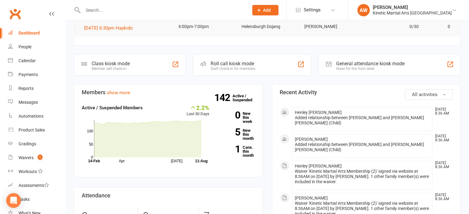
scroll to position [123, 0]
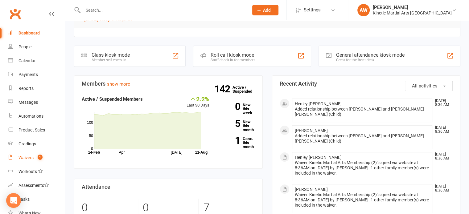
click at [26, 156] on div "Waivers" at bounding box center [26, 158] width 15 height 5
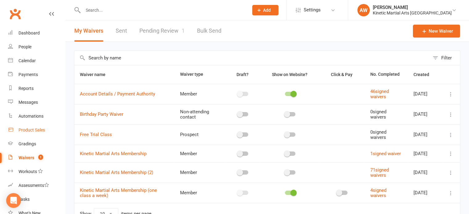
click at [28, 129] on div "Product Sales" at bounding box center [32, 130] width 27 height 5
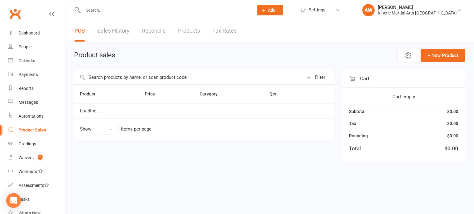
select select "100"
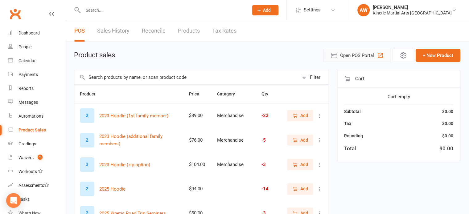
click at [383, 53] on icon "button" at bounding box center [380, 55] width 5 height 5
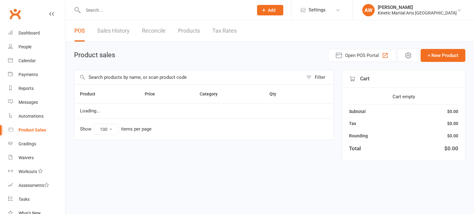
select select "100"
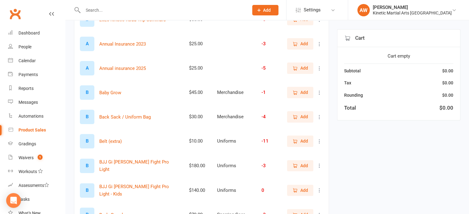
scroll to position [278, 0]
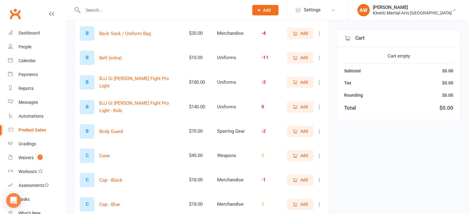
click at [93, 16] on div at bounding box center [159, 10] width 170 height 20
click at [93, 10] on input "text" at bounding box center [162, 10] width 163 height 9
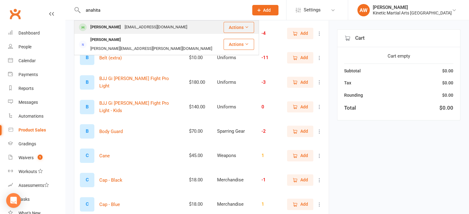
type input "anahita"
click at [120, 24] on div "[PERSON_NAME]" at bounding box center [106, 27] width 34 height 9
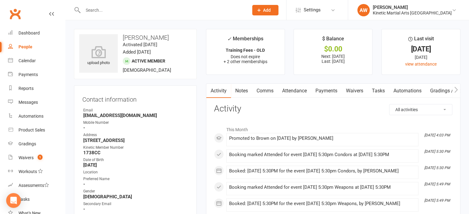
click at [331, 87] on link "Payments" at bounding box center [326, 91] width 31 height 14
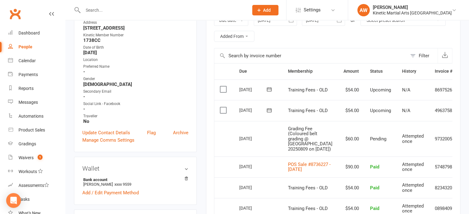
scroll to position [123, 0]
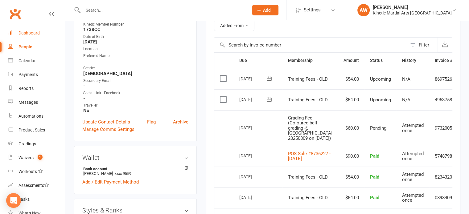
click at [29, 31] on div "Dashboard" at bounding box center [29, 33] width 21 height 5
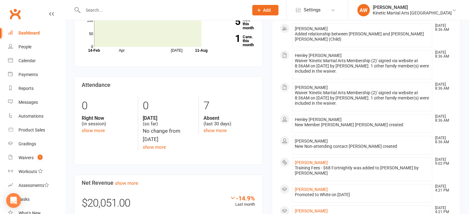
scroll to position [123, 0]
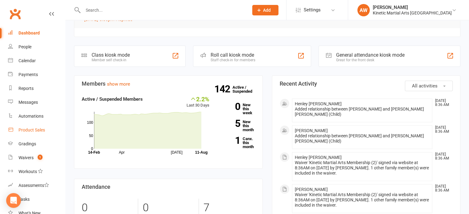
click at [31, 129] on div "Product Sales" at bounding box center [32, 130] width 27 height 5
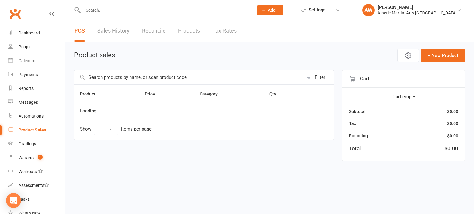
select select "100"
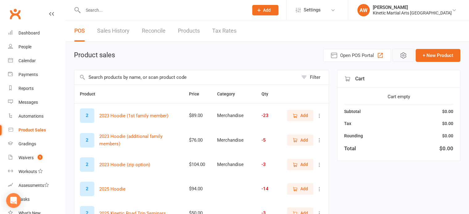
click at [401, 52] on icon "button" at bounding box center [403, 55] width 7 height 7
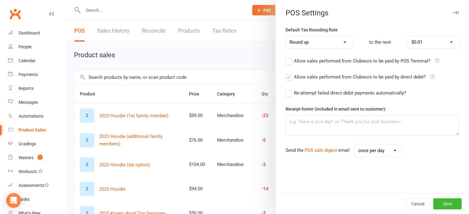
click at [453, 13] on icon "button" at bounding box center [456, 13] width 6 height 4
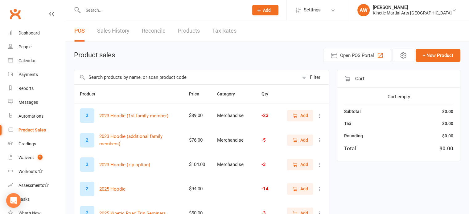
click at [120, 28] on link "Sales History" at bounding box center [113, 30] width 32 height 21
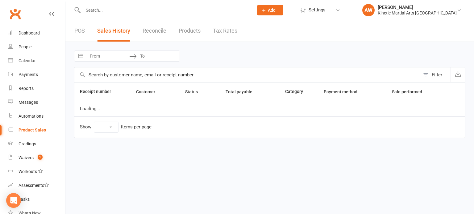
select select "25"
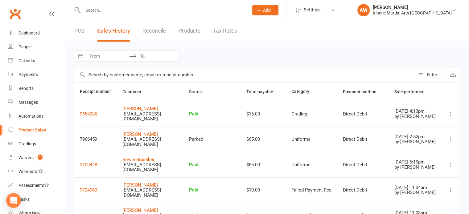
click at [450, 139] on icon at bounding box center [451, 139] width 6 height 6
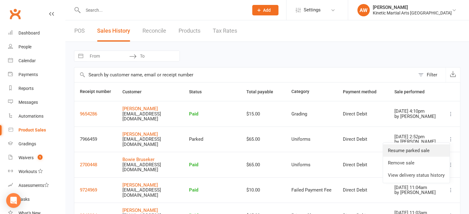
click at [412, 150] on link "Resume parked sale" at bounding box center [416, 151] width 67 height 12
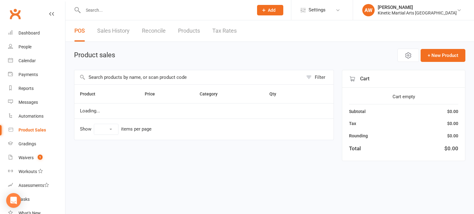
select select "100"
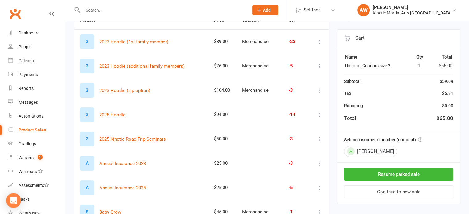
scroll to position [93, 0]
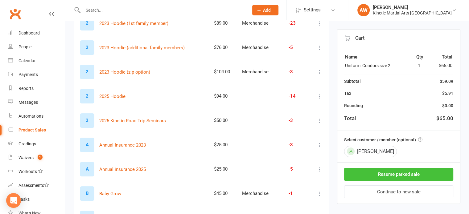
click at [401, 173] on button "Resume parked sale" at bounding box center [398, 174] width 109 height 13
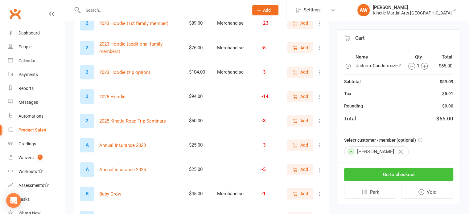
click at [401, 181] on button "Go to checkout" at bounding box center [398, 174] width 109 height 13
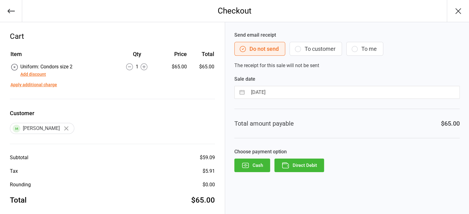
click at [304, 161] on button "Direct Debit" at bounding box center [300, 166] width 50 height 14
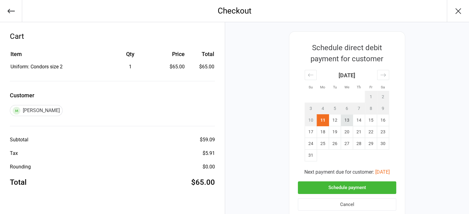
click at [348, 121] on td "13" at bounding box center [347, 121] width 12 height 12
click at [356, 187] on button "Schedule payment" at bounding box center [347, 188] width 98 height 13
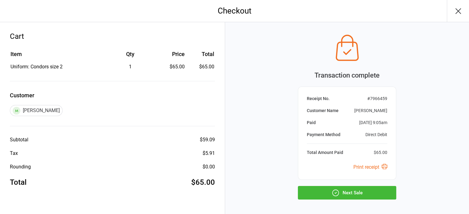
click at [353, 189] on button "Next Sale" at bounding box center [347, 193] width 98 height 14
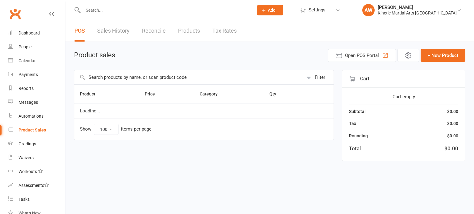
select select "100"
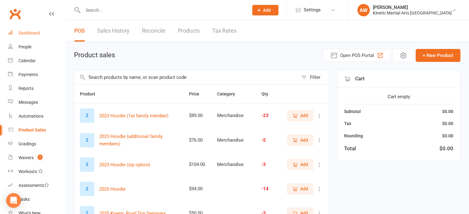
click at [33, 31] on div "Dashboard" at bounding box center [29, 33] width 21 height 5
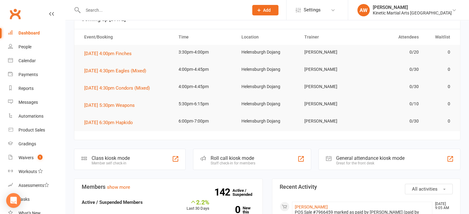
scroll to position [93, 0]
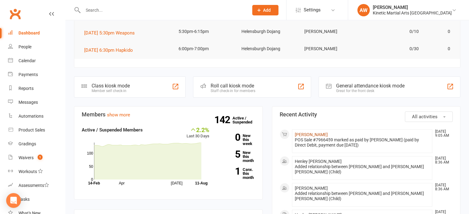
click at [319, 132] on link "Anahita Safavi-Franklin" at bounding box center [311, 134] width 33 height 5
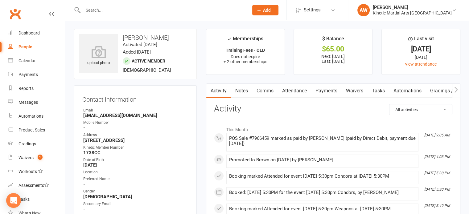
click at [336, 90] on link "Payments" at bounding box center [326, 91] width 31 height 14
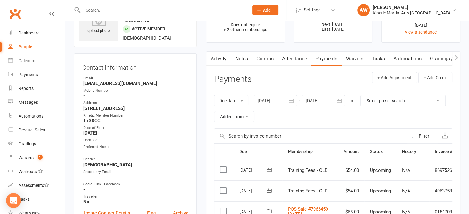
scroll to position [123, 0]
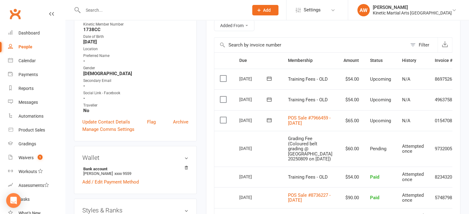
click at [98, 9] on input "text" at bounding box center [162, 10] width 163 height 9
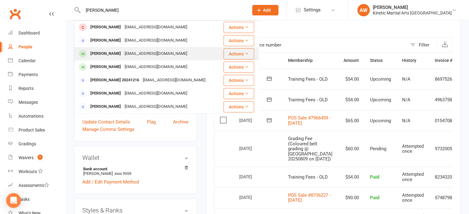
type input "henry"
click at [113, 55] on div "Henry Maunder" at bounding box center [106, 53] width 34 height 9
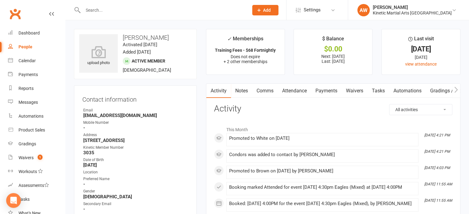
click at [328, 89] on link "Payments" at bounding box center [326, 91] width 31 height 14
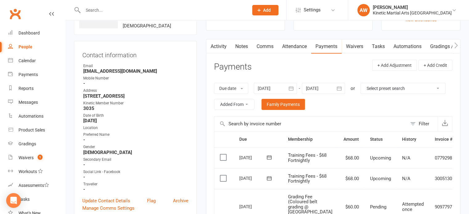
scroll to position [123, 0]
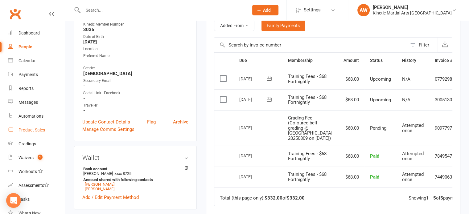
click at [37, 128] on div "Product Sales" at bounding box center [32, 130] width 27 height 5
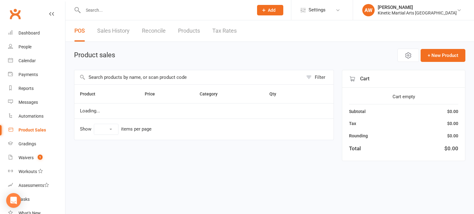
select select "100"
click at [131, 77] on input "text" at bounding box center [188, 77] width 229 height 14
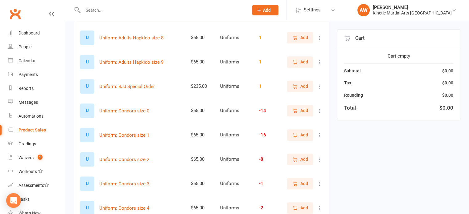
scroll to position [309, 0]
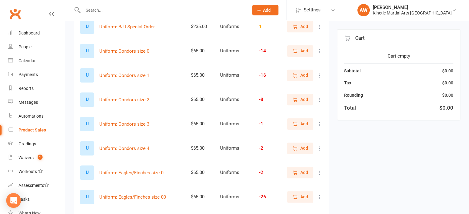
type input "uniform"
click at [304, 99] on span "Add" at bounding box center [305, 99] width 8 height 7
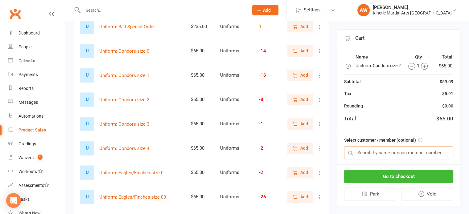
click at [376, 159] on input "text" at bounding box center [398, 153] width 109 height 13
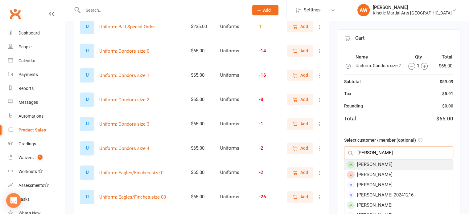
type input "henry maun"
click at [389, 168] on div "[PERSON_NAME]" at bounding box center [399, 165] width 109 height 10
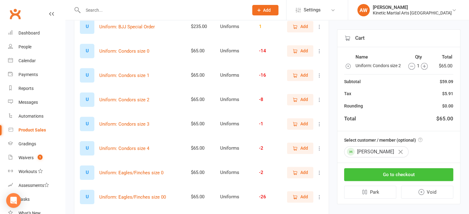
click at [405, 175] on button "Go to checkout" at bounding box center [398, 174] width 109 height 13
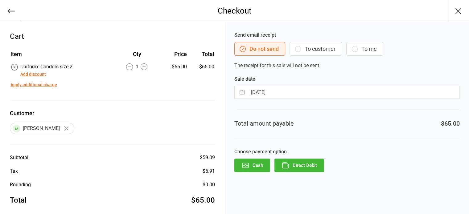
click at [308, 166] on button "Direct Debit" at bounding box center [300, 166] width 50 height 14
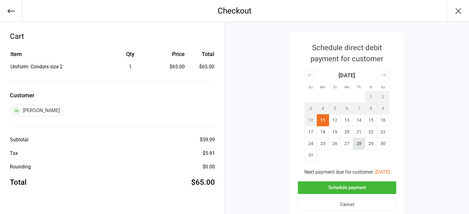
click at [358, 143] on td "28" at bounding box center [359, 144] width 12 height 12
click at [354, 185] on button "Schedule payment" at bounding box center [347, 188] width 98 height 13
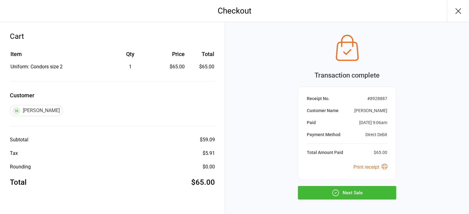
click at [350, 195] on button "Next Sale" at bounding box center [347, 193] width 98 height 14
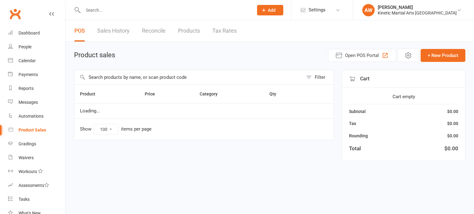
select select "100"
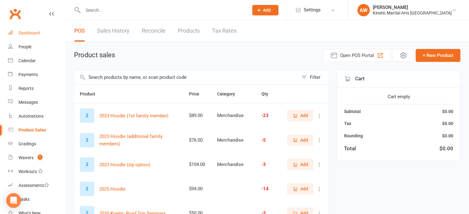
click at [32, 32] on div "Dashboard" at bounding box center [29, 33] width 21 height 5
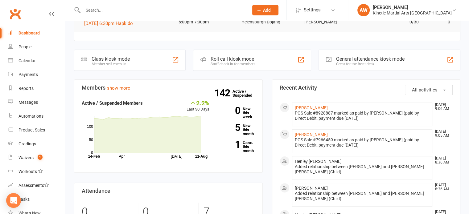
scroll to position [62, 0]
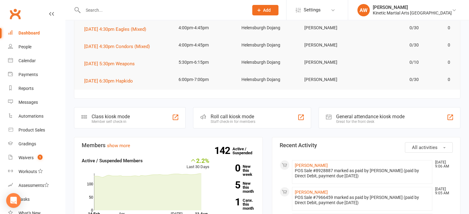
click at [118, 10] on input "text" at bounding box center [162, 10] width 163 height 9
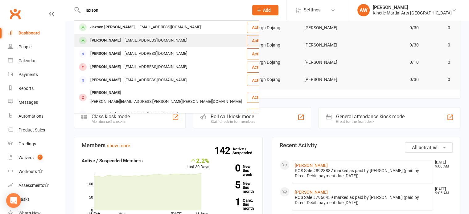
type input "jaxson"
click at [105, 42] on div "Jaxson Baczkowski" at bounding box center [106, 40] width 34 height 9
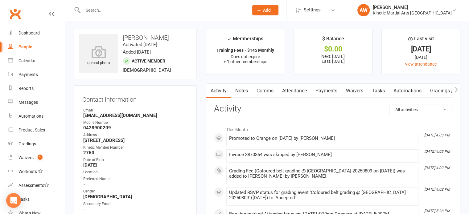
click at [335, 90] on link "Payments" at bounding box center [326, 91] width 31 height 14
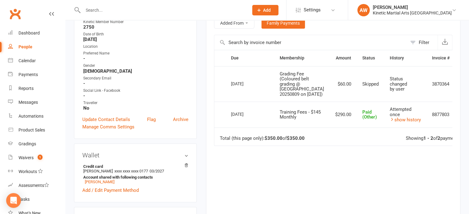
scroll to position [62, 0]
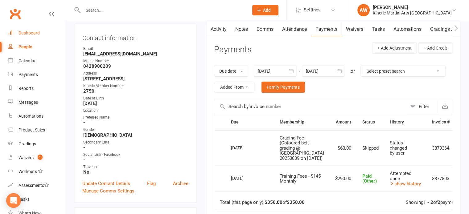
click at [29, 35] on div "Dashboard" at bounding box center [29, 33] width 21 height 5
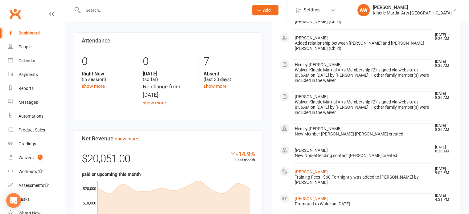
scroll to position [185, 0]
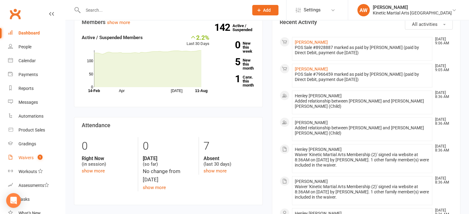
click at [32, 157] on div "Waivers" at bounding box center [26, 158] width 15 height 5
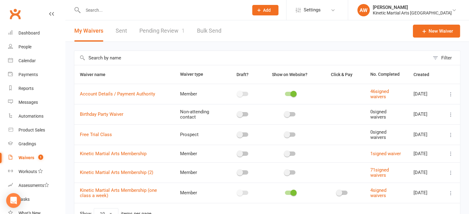
click at [158, 29] on link "Pending Review 1" at bounding box center [161, 30] width 45 height 21
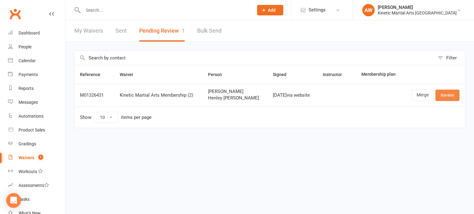
click at [447, 98] on link "Review" at bounding box center [447, 95] width 24 height 11
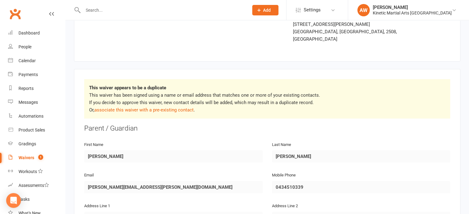
scroll to position [62, 0]
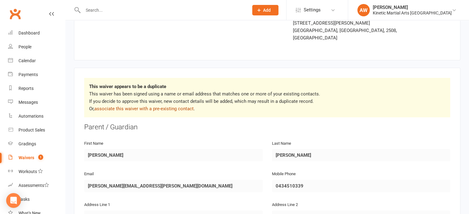
click at [150, 106] on link "associate this waiver with a pre-existing contact" at bounding box center [143, 109] width 99 height 6
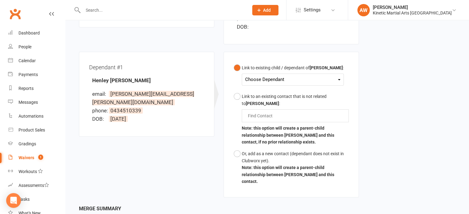
scroll to position [154, 0]
click at [326, 75] on div "Choose Dependant" at bounding box center [292, 79] width 95 height 8
click at [269, 87] on link "Henley [PERSON_NAME]" at bounding box center [283, 93] width 75 height 13
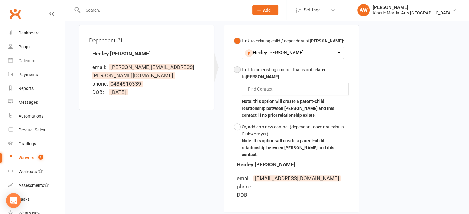
scroll to position [242, 0]
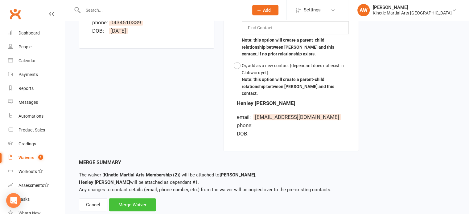
click at [139, 199] on div "Merge Waiver" at bounding box center [132, 205] width 47 height 13
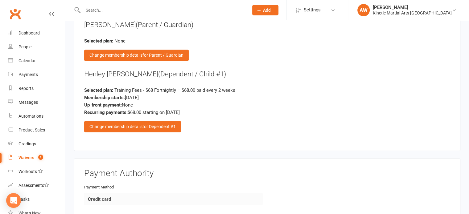
scroll to position [1049, 0]
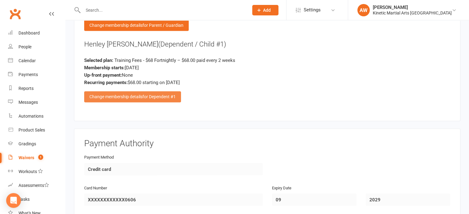
click at [148, 94] on span "for Dependent #1" at bounding box center [159, 96] width 33 height 5
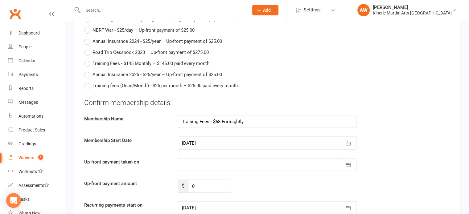
scroll to position [1173, 0]
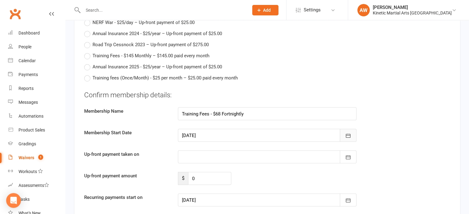
click at [349, 129] on button "button" at bounding box center [348, 135] width 17 height 13
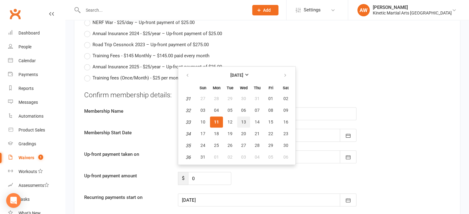
click at [243, 119] on span "13" at bounding box center [243, 121] width 5 height 5
type input "13 Aug 2025"
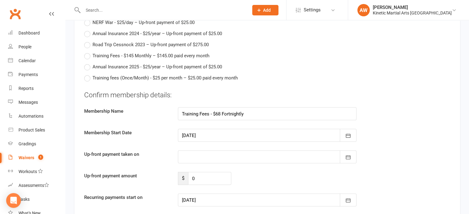
type input "13 Aug 2025"
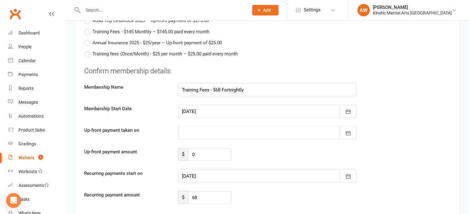
scroll to position [1234, 0]
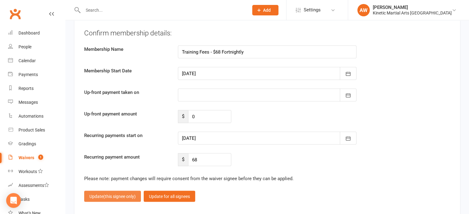
click at [111, 194] on span "(this signee only)" at bounding box center [119, 196] width 32 height 5
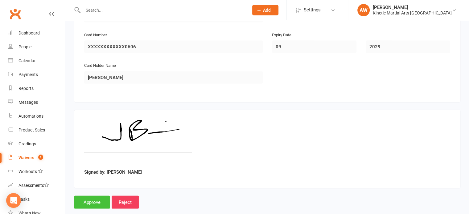
scroll to position [1203, 0]
click at [95, 196] on input "Approve" at bounding box center [92, 202] width 36 height 13
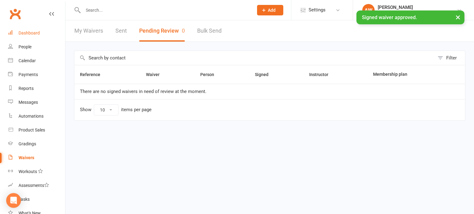
click at [30, 34] on div "Dashboard" at bounding box center [29, 33] width 21 height 5
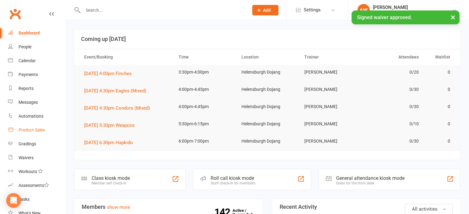
click at [35, 131] on div "Product Sales" at bounding box center [32, 130] width 27 height 5
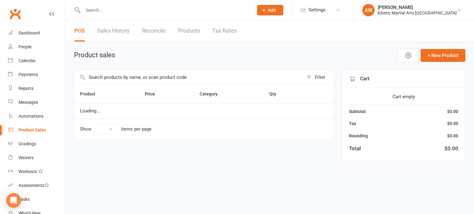
select select "100"
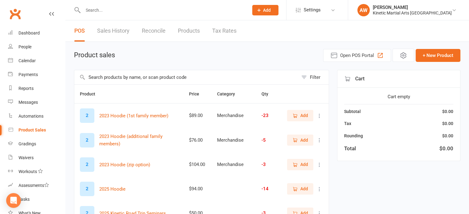
click at [132, 76] on input "text" at bounding box center [186, 77] width 224 height 14
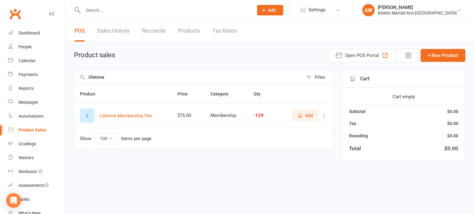
type input "lifetime"
click at [301, 113] on icon "button" at bounding box center [300, 116] width 6 height 6
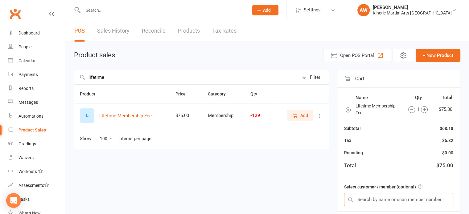
click at [396, 201] on input "text" at bounding box center [398, 199] width 109 height 13
type input "h"
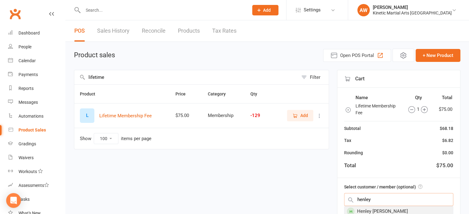
type input "henley"
click at [381, 209] on div "Henley [PERSON_NAME]" at bounding box center [399, 212] width 109 height 10
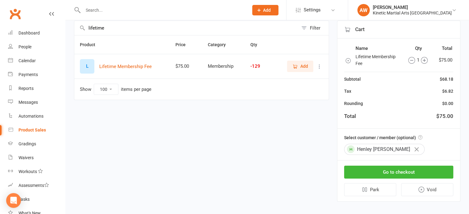
scroll to position [53, 0]
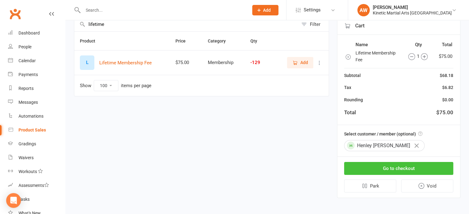
click at [394, 166] on button "Go to checkout" at bounding box center [398, 168] width 109 height 13
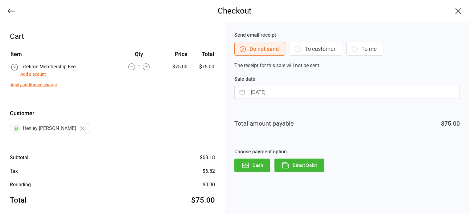
click at [309, 160] on button "Direct Debit" at bounding box center [300, 166] width 50 height 14
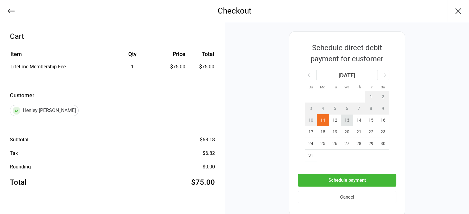
click at [348, 118] on td "13" at bounding box center [347, 121] width 12 height 12
click at [353, 181] on button "Schedule payment" at bounding box center [347, 180] width 98 height 13
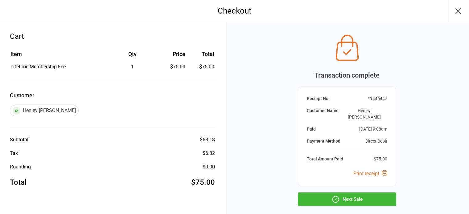
click at [355, 193] on button "Next Sale" at bounding box center [347, 200] width 98 height 14
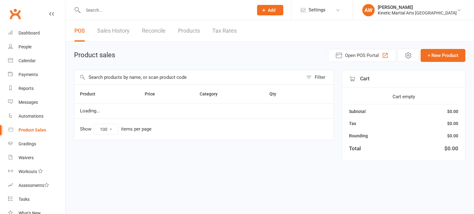
select select "100"
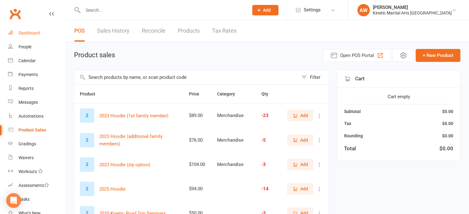
click at [31, 28] on link "Dashboard" at bounding box center [36, 33] width 57 height 14
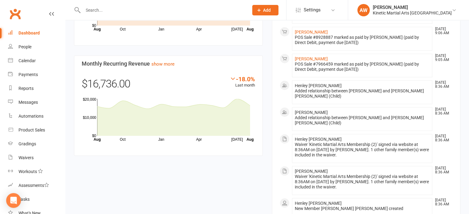
scroll to position [588, 0]
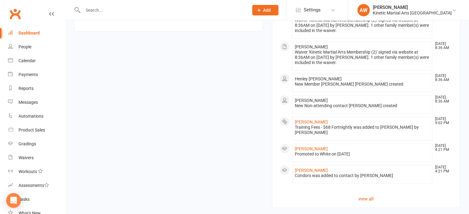
click at [222, 208] on div "Information on this page is refreshed hourly (last update: 8:52 AM). Click here…" at bounding box center [267, 216] width 404 height 16
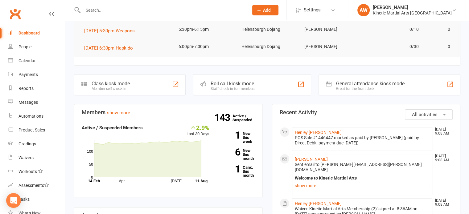
scroll to position [94, 0]
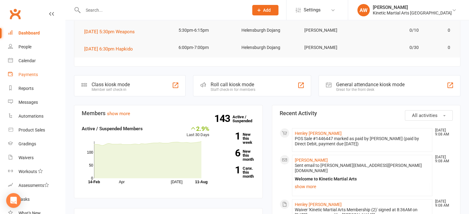
click at [30, 73] on div "Payments" at bounding box center [28, 74] width 19 height 5
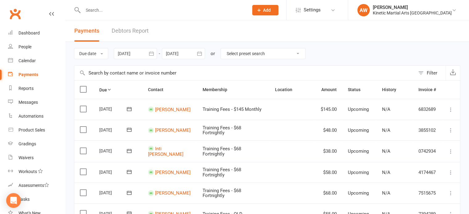
click at [153, 52] on icon "button" at bounding box center [151, 54] width 5 height 4
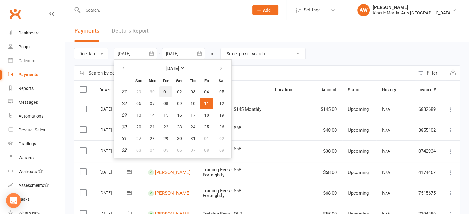
click at [168, 92] on span "01" at bounding box center [166, 91] width 5 height 5
type input "[DATE]"
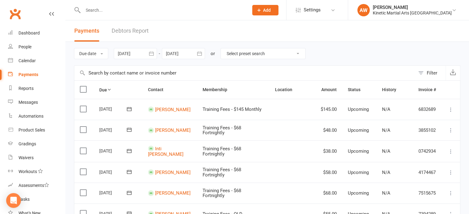
click at [203, 52] on icon "button" at bounding box center [200, 54] width 6 height 6
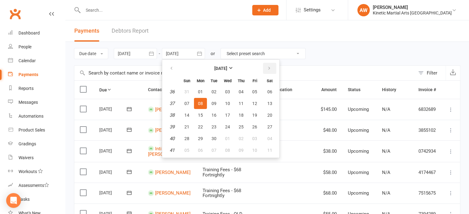
click at [271, 67] on button "button" at bounding box center [269, 68] width 13 height 11
click at [271, 68] on button "button" at bounding box center [269, 68] width 13 height 11
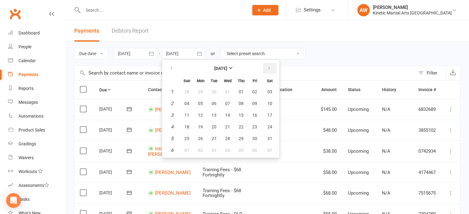
click at [271, 68] on button "button" at bounding box center [269, 68] width 13 height 11
click at [216, 138] on span "30" at bounding box center [214, 138] width 5 height 5
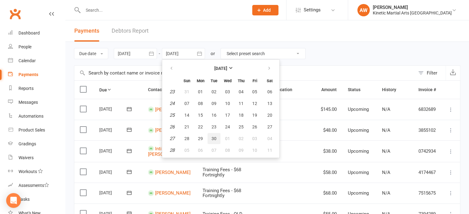
type input "[DATE]"
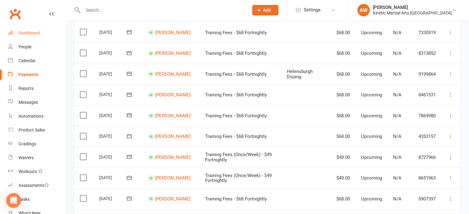
scroll to position [185, 0]
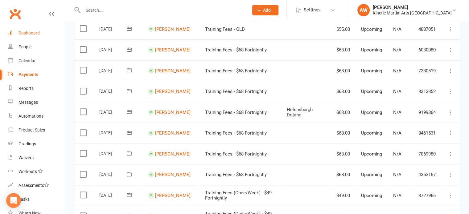
click at [26, 33] on div "Dashboard" at bounding box center [29, 33] width 21 height 5
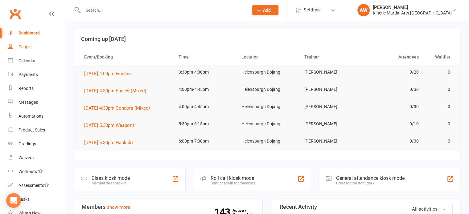
click at [27, 46] on div "People" at bounding box center [25, 46] width 13 height 5
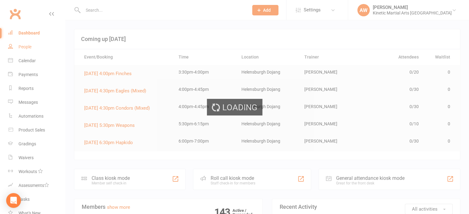
select select "100"
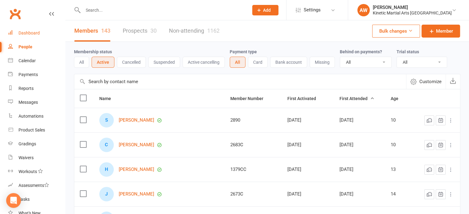
click at [27, 31] on div "Dashboard" at bounding box center [29, 33] width 21 height 5
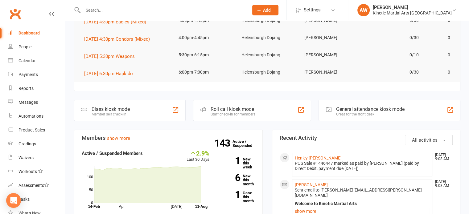
scroll to position [154, 0]
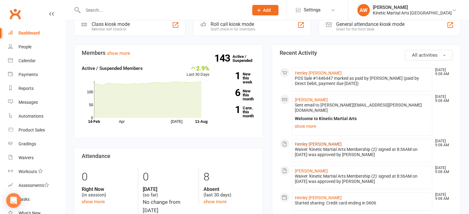
click at [310, 142] on link "Henley [PERSON_NAME]" at bounding box center [318, 144] width 47 height 5
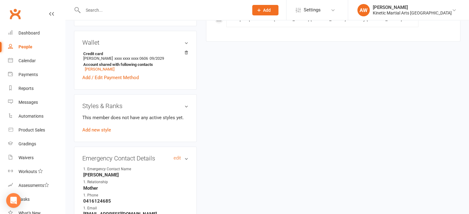
scroll to position [278, 0]
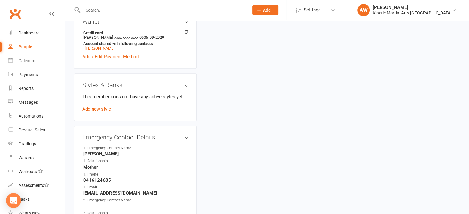
click at [106, 101] on div "This member does not have any active styles yet. Add new style" at bounding box center [135, 103] width 106 height 20
click at [101, 106] on link "Add new style" at bounding box center [96, 109] width 29 height 6
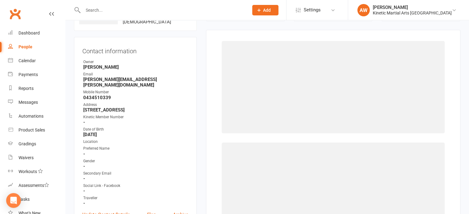
scroll to position [47, 0]
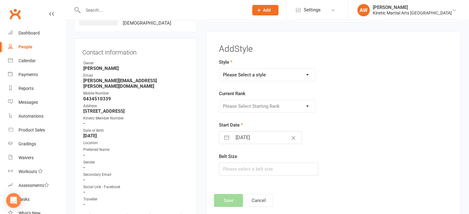
click at [255, 75] on select "Please Select a style BJJ Condors Eagles Finches Hapkido Kumdo Leadership Progam" at bounding box center [267, 75] width 96 height 12
select select "2578"
click at [219, 69] on select "Please Select a style BJJ Condors Eagles Finches Hapkido Kumdo Leadership Progam" at bounding box center [267, 75] width 96 height 12
click at [250, 107] on select "Please Select Starting Rank White Yellow Orange Green Blue Purple Brown Red Com…" at bounding box center [267, 106] width 96 height 12
select select "26365"
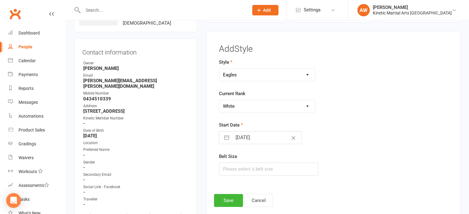
click at [219, 100] on select "Please Select Starting Rank White Yellow Orange Green Blue Purple Brown Red Com…" at bounding box center [267, 106] width 96 height 12
click at [235, 168] on input "text" at bounding box center [269, 169] width 100 height 13
type input "1"
click at [228, 194] on button "Save" at bounding box center [228, 200] width 29 height 13
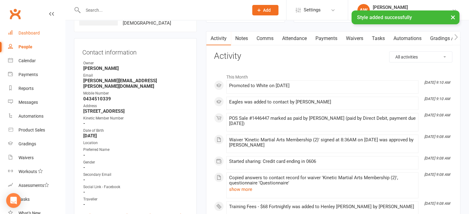
click at [30, 31] on div "Dashboard" at bounding box center [29, 33] width 21 height 5
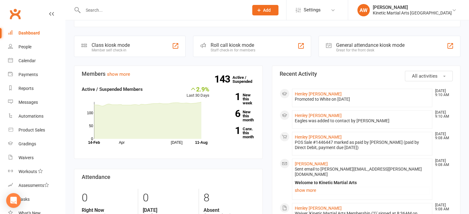
scroll to position [123, 0]
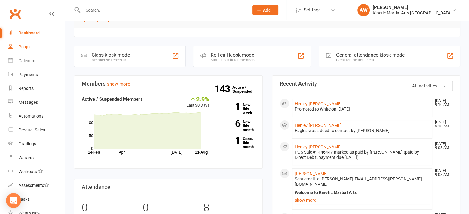
click at [30, 46] on div "People" at bounding box center [25, 46] width 13 height 5
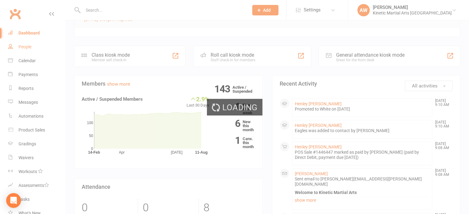
select select "100"
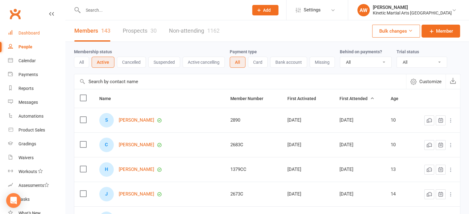
click at [35, 31] on div "Dashboard" at bounding box center [29, 33] width 21 height 5
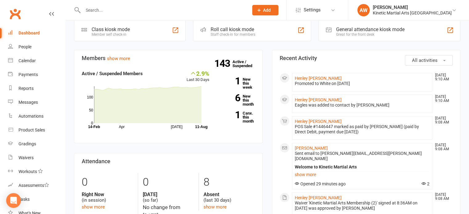
scroll to position [154, 0]
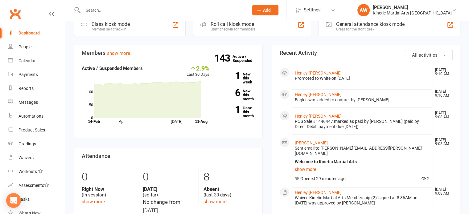
click at [246, 93] on link "6 New this month" at bounding box center [237, 95] width 36 height 12
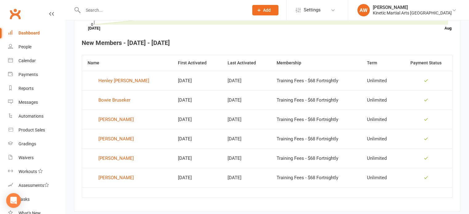
scroll to position [230, 0]
